Goal: Information Seeking & Learning: Learn about a topic

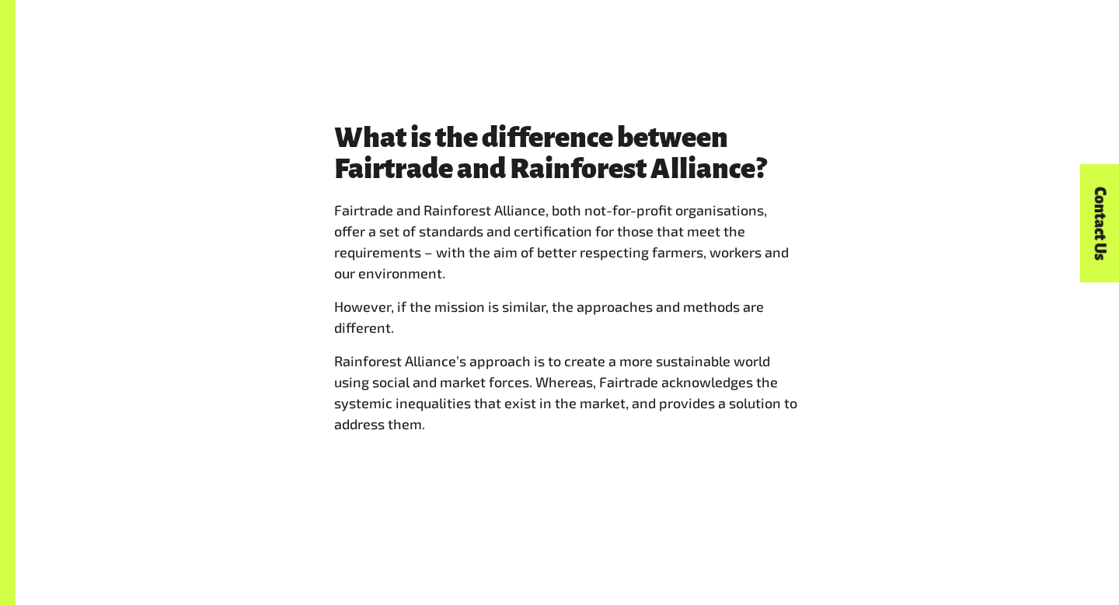
scroll to position [1247, 0]
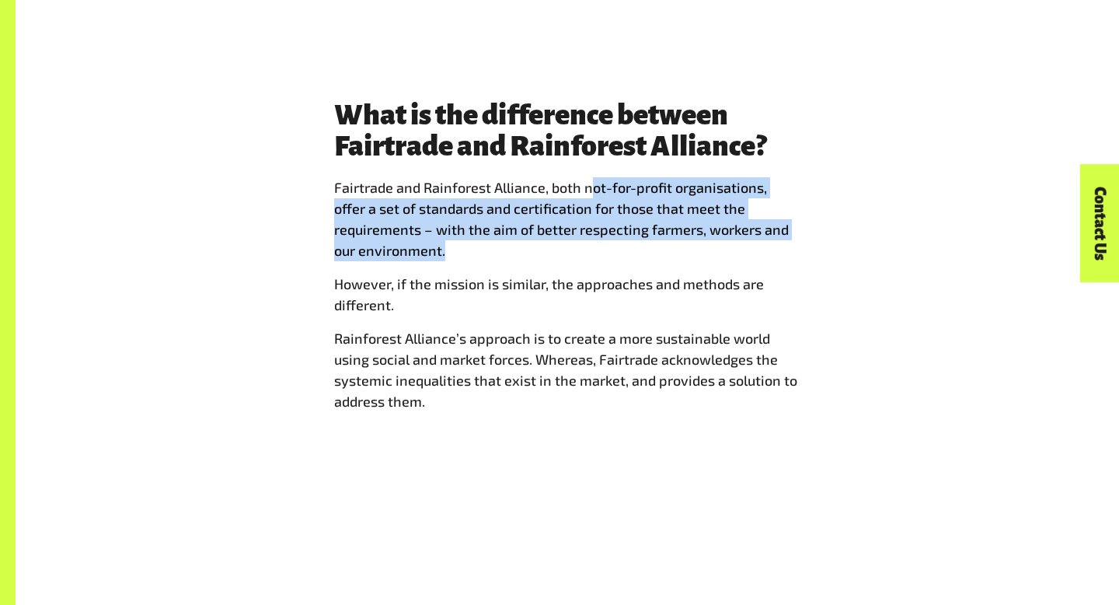
drag, startPoint x: 592, startPoint y: 193, endPoint x: 582, endPoint y: 265, distance: 73.0
click at [582, 265] on span "Fairtrade and Rainforest Alliance, both not-for-profit organisations, offer a s…" at bounding box center [567, 294] width 466 height 235
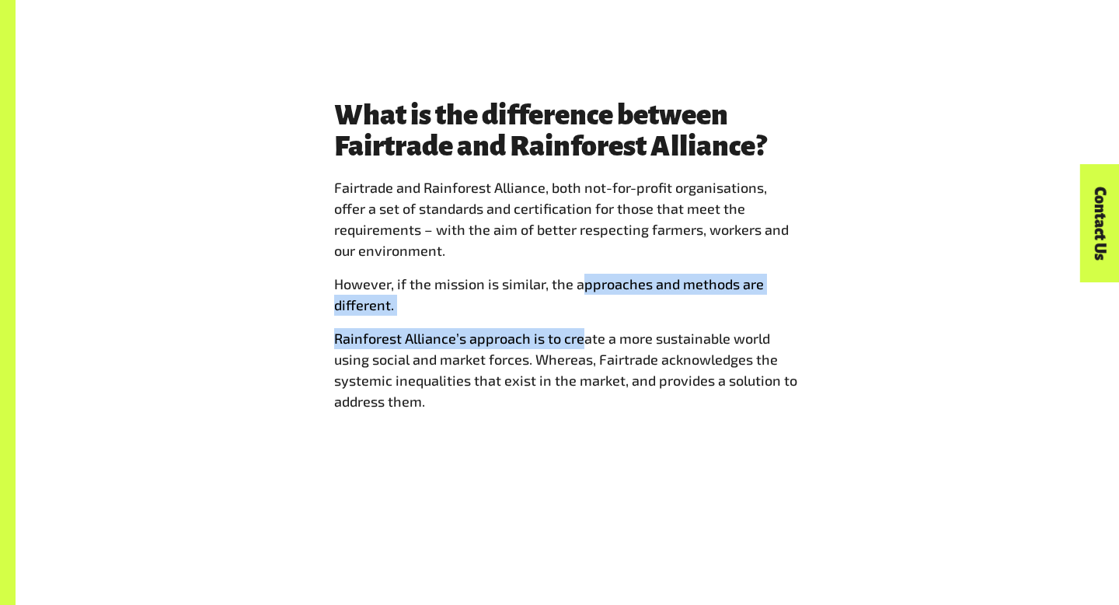
drag, startPoint x: 579, startPoint y: 284, endPoint x: 581, endPoint y: 335, distance: 50.6
click at [581, 335] on span "Fairtrade and Rainforest Alliance, both not-for-profit organisations, offer a s…" at bounding box center [567, 294] width 466 height 235
click at [581, 335] on p "Rainforest Alliance’s approach is to create a more sustainable world using soci…" at bounding box center [567, 370] width 466 height 84
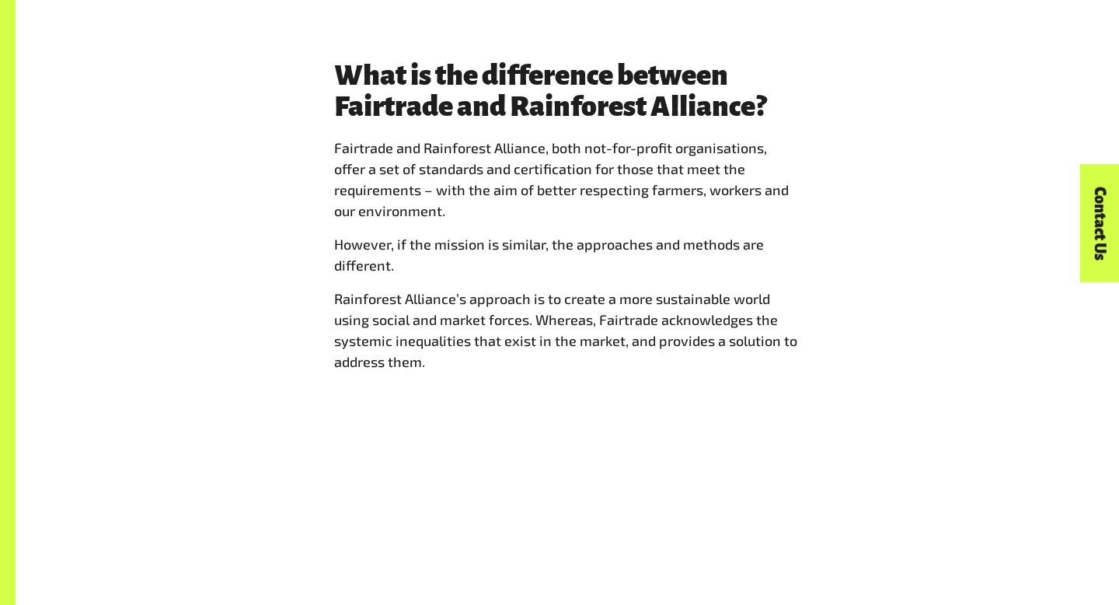
scroll to position [1288, 0]
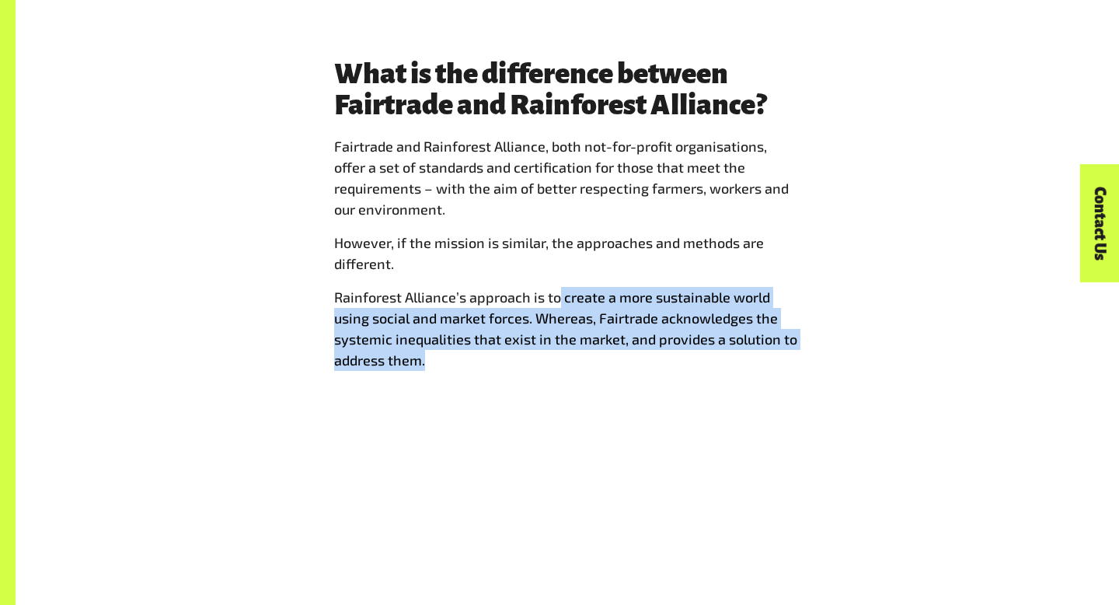
drag, startPoint x: 559, startPoint y: 296, endPoint x: 560, endPoint y: 362, distance: 66.1
click at [560, 362] on p "Rainforest Alliance’s approach is to create a more sustainable world using soci…" at bounding box center [567, 329] width 466 height 84
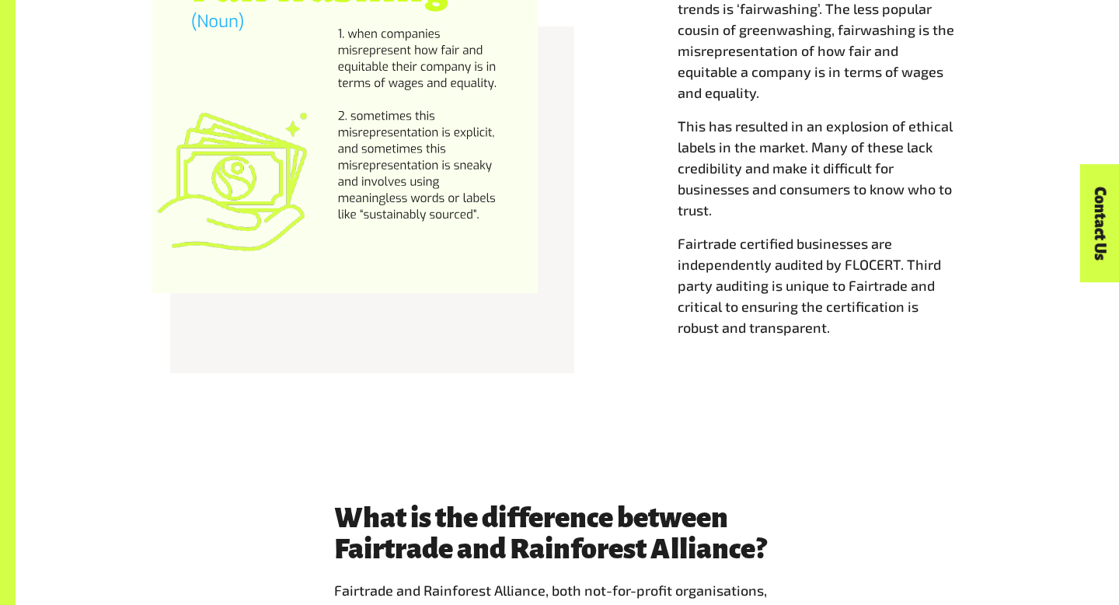
scroll to position [846, 0]
